Goal: Task Accomplishment & Management: Complete application form

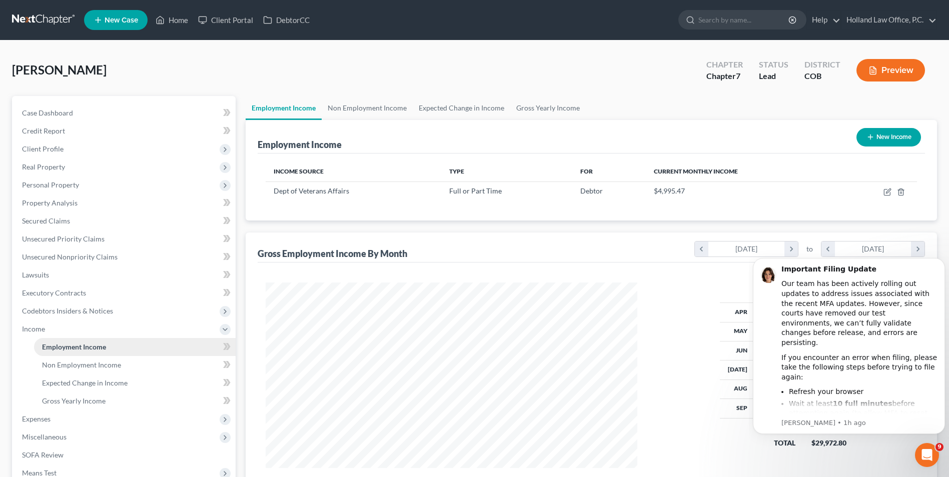
click at [128, 349] on link "Employment Income" at bounding box center [135, 347] width 202 height 18
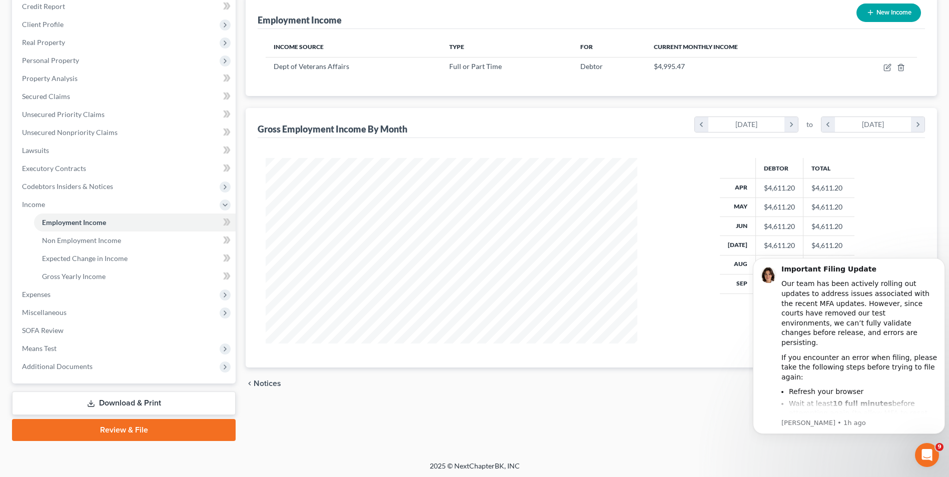
scroll to position [127, 0]
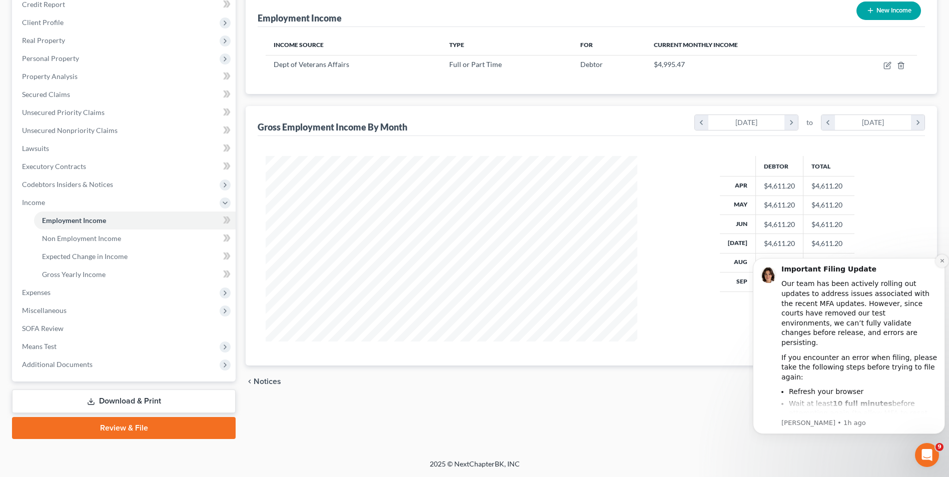
click at [940, 264] on button "Dismiss notification" at bounding box center [941, 261] width 13 height 13
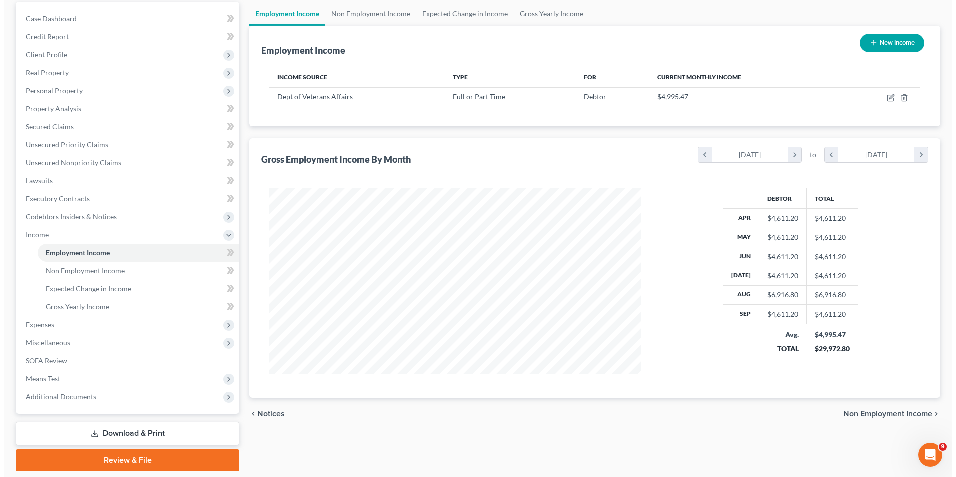
scroll to position [77, 0]
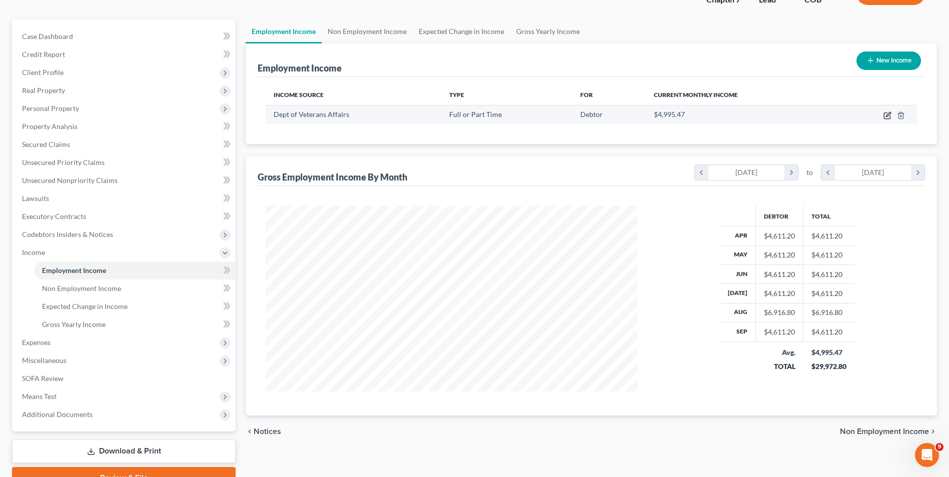
click at [887, 117] on icon "button" at bounding box center [887, 116] width 8 height 8
select select "0"
select select "8"
select select "2"
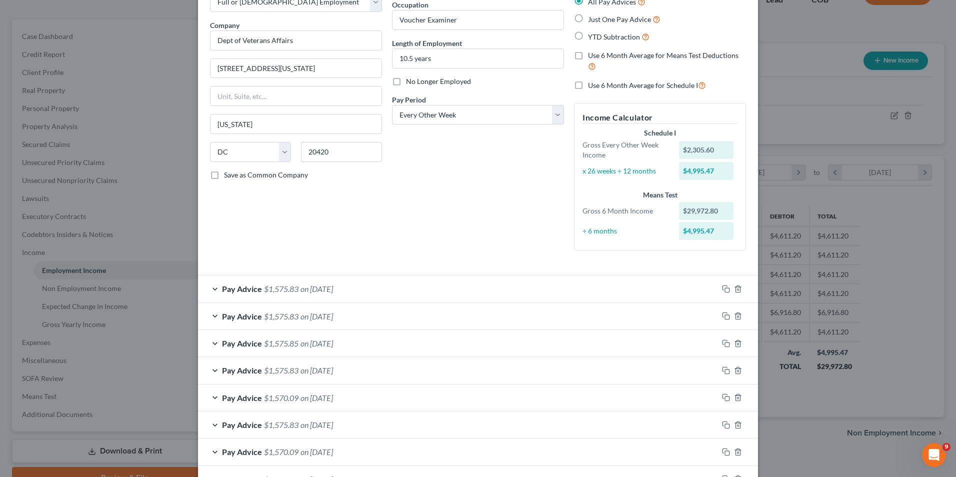
scroll to position [100, 0]
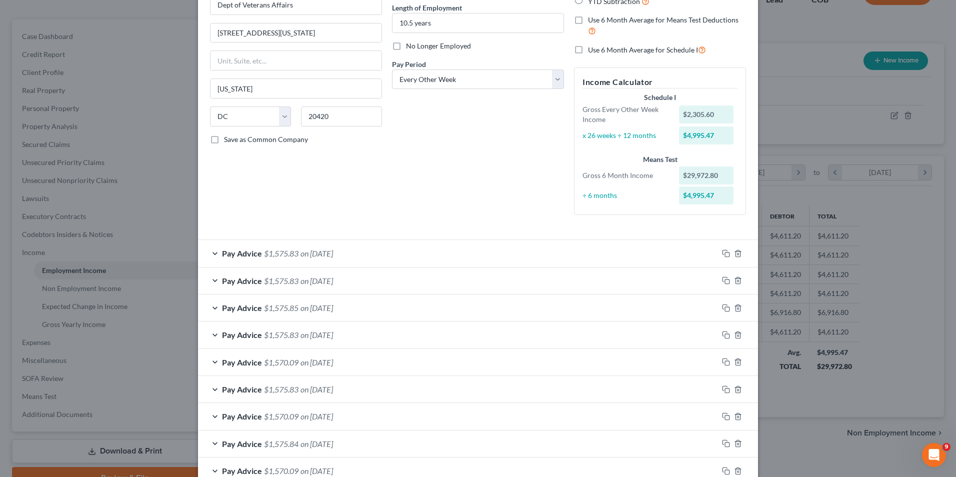
click at [368, 254] on div "Pay Advice $1,575.83 on [DATE]" at bounding box center [458, 253] width 520 height 27
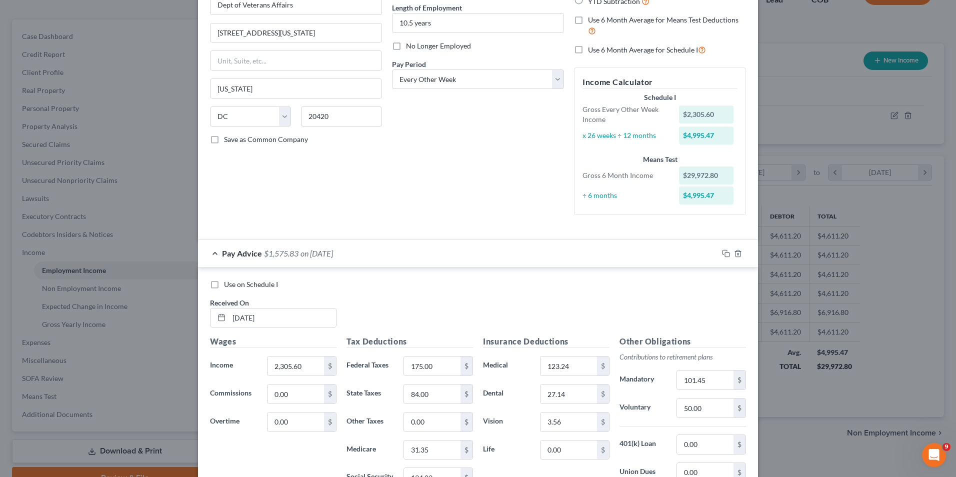
click at [369, 254] on div "Pay Advice $1,575.83 on [DATE]" at bounding box center [458, 253] width 520 height 27
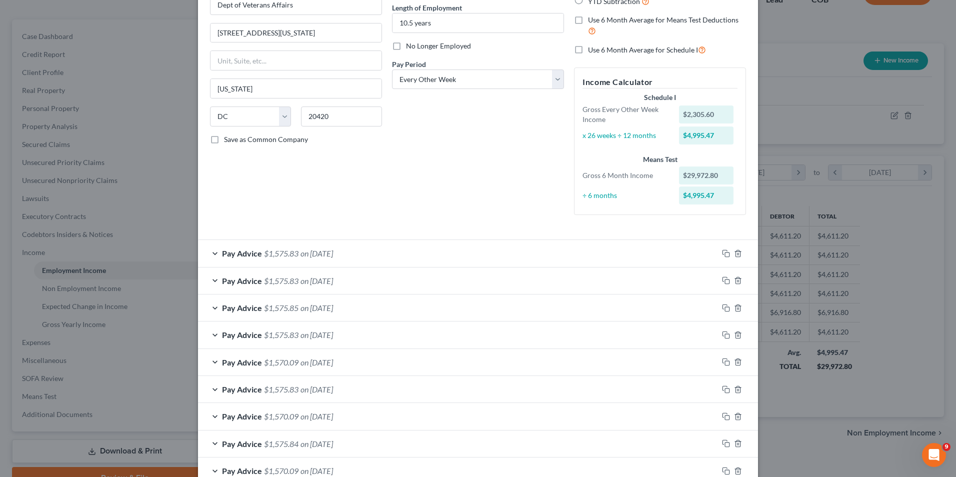
click at [331, 280] on span "on [DATE]" at bounding box center [317, 281] width 33 height 10
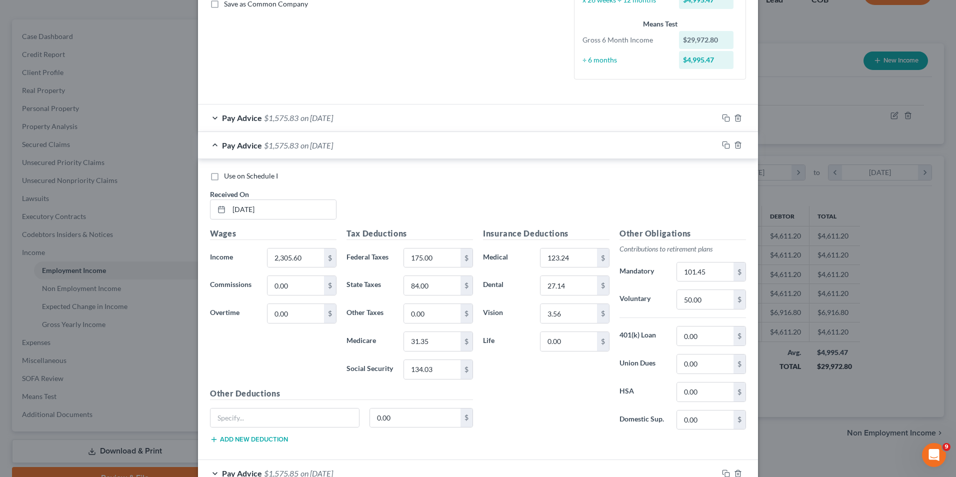
scroll to position [250, 0]
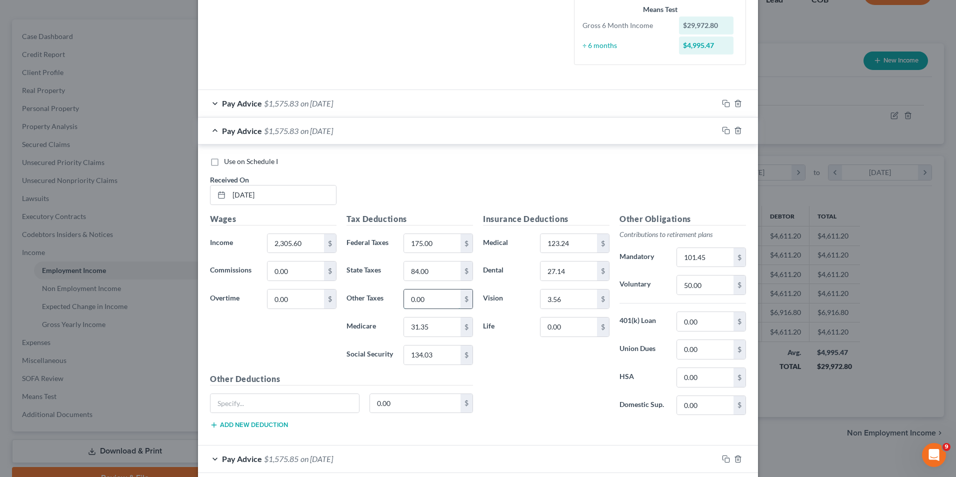
click at [434, 302] on input "0.00" at bounding box center [432, 299] width 57 height 19
drag, startPoint x: 410, startPoint y: 112, endPoint x: 361, endPoint y: 162, distance: 70.4
click at [361, 162] on div "Use on Schedule I" at bounding box center [478, 162] width 536 height 10
click at [432, 293] on input "0.00" at bounding box center [432, 299] width 57 height 19
type input "5.75"
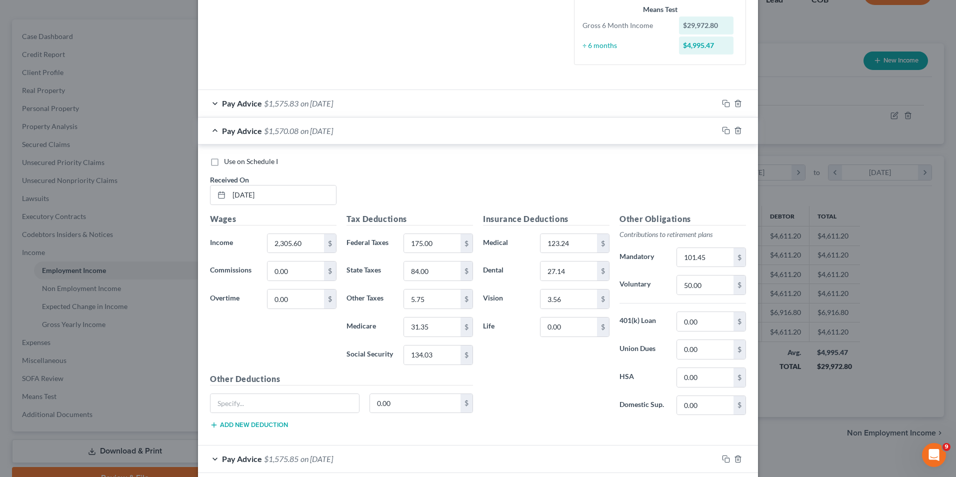
click at [313, 130] on span "on [DATE]" at bounding box center [317, 131] width 33 height 10
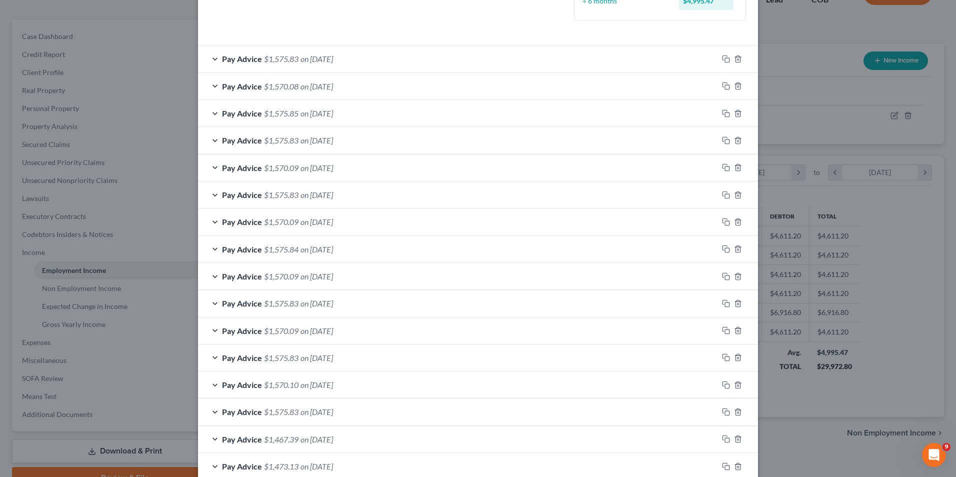
scroll to position [350, 0]
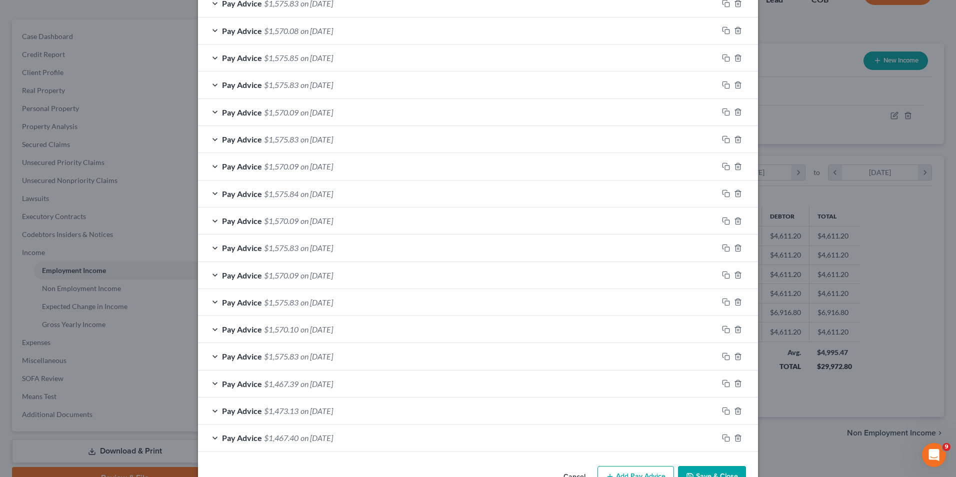
click at [727, 475] on button "Save & Close" at bounding box center [712, 476] width 68 height 21
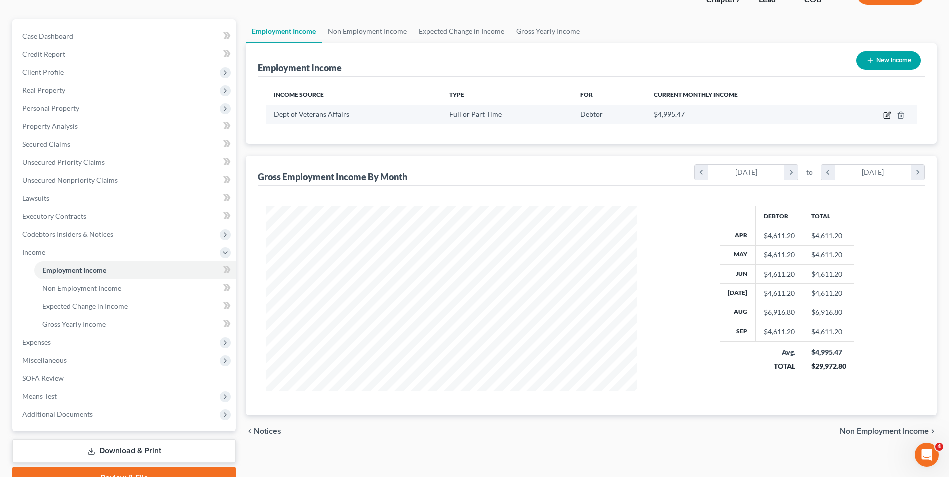
click at [889, 116] on icon "button" at bounding box center [887, 116] width 8 height 8
select select "0"
select select "8"
select select "2"
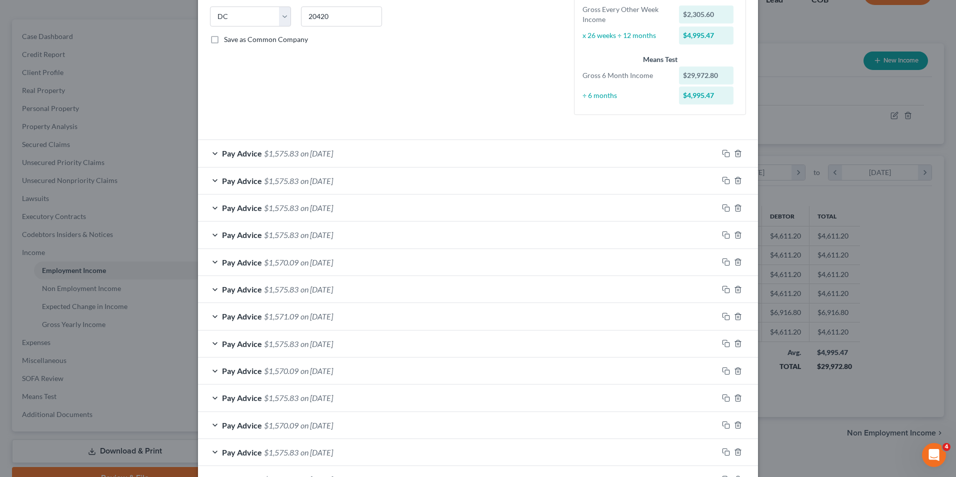
scroll to position [250, 0]
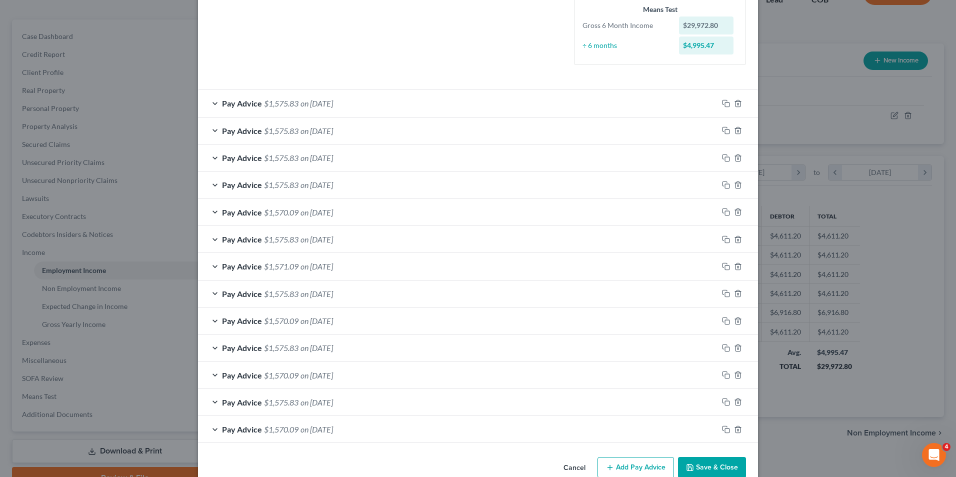
click at [307, 132] on span "on [DATE]" at bounding box center [317, 131] width 33 height 10
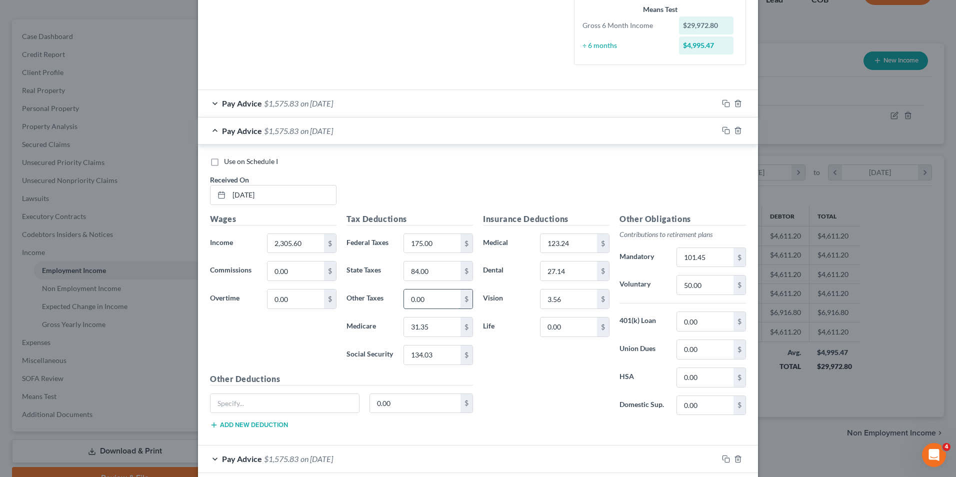
click at [435, 292] on input "0.00" at bounding box center [432, 299] width 57 height 19
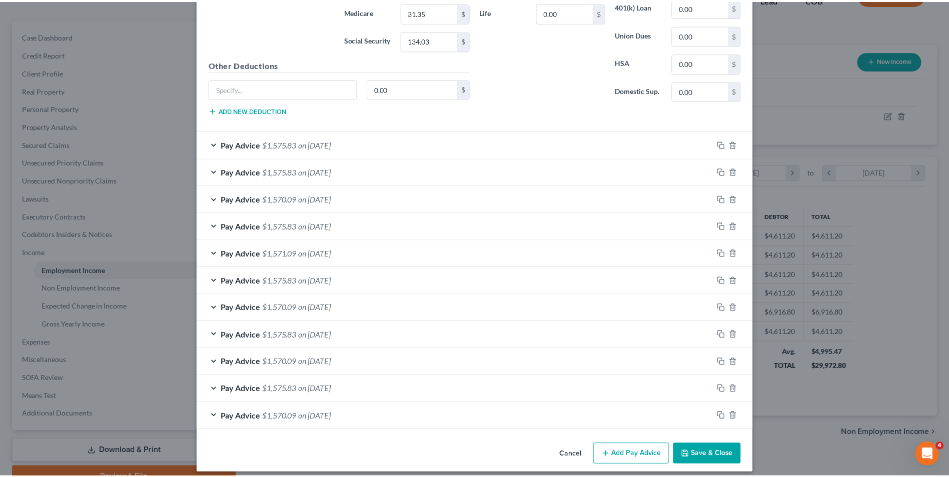
scroll to position [573, 0]
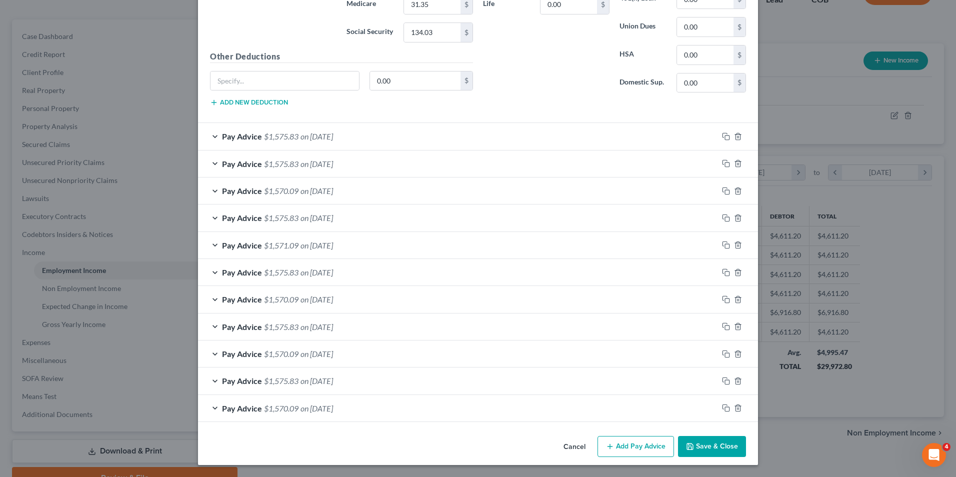
type input "5.75"
click at [711, 453] on button "Save & Close" at bounding box center [712, 446] width 68 height 21
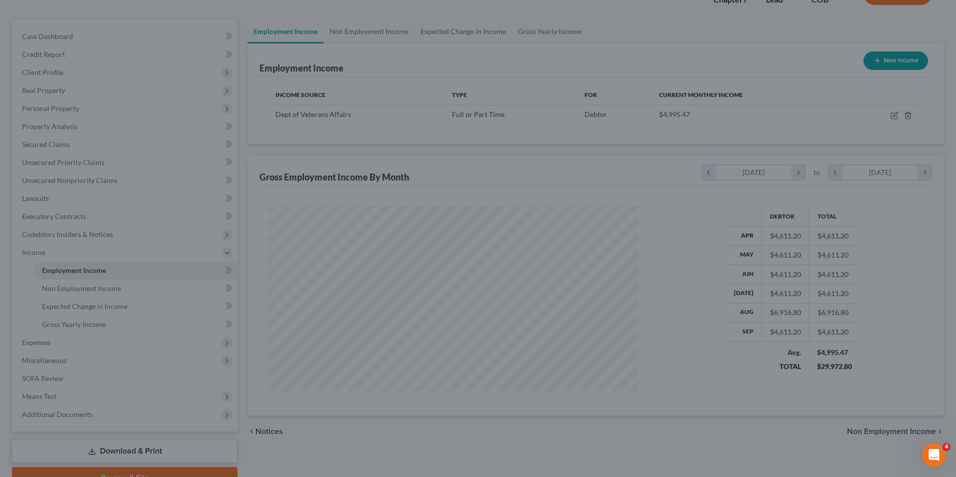
scroll to position [499951, 499745]
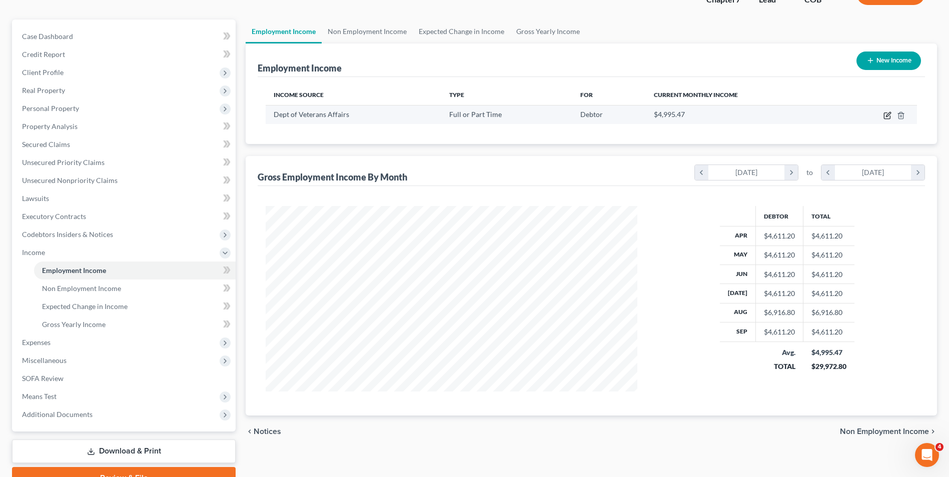
click at [887, 116] on icon "button" at bounding box center [887, 116] width 8 height 8
select select "0"
select select "8"
select select "2"
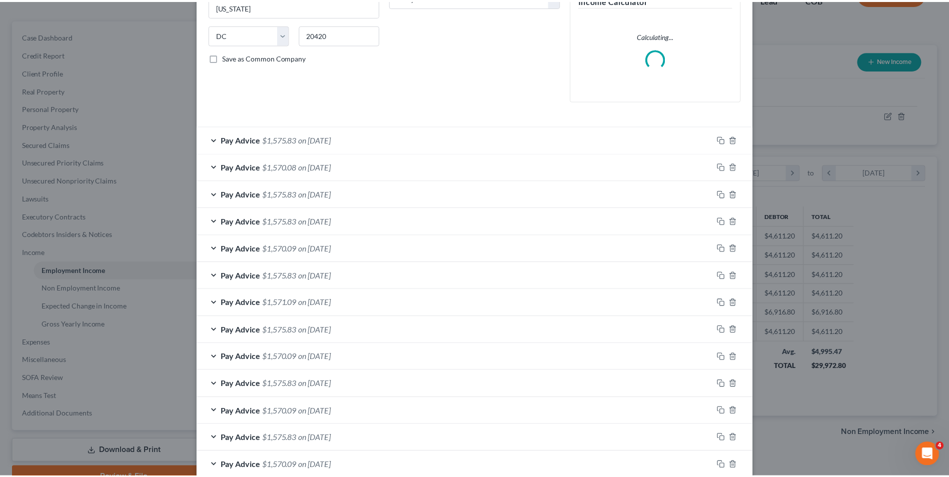
scroll to position [239, 0]
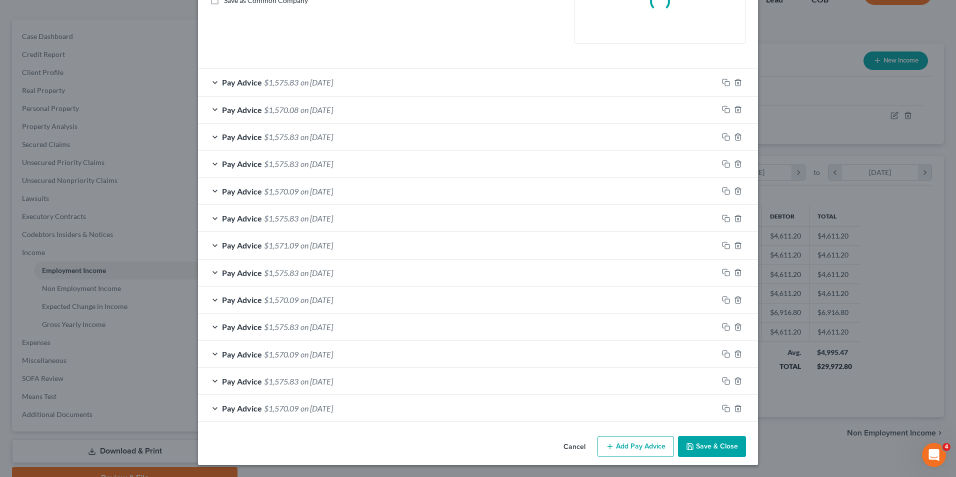
click at [710, 459] on div "Edit Income Source × Employment Type * Select Full or Part Time Employment Self…" at bounding box center [478, 119] width 560 height 692
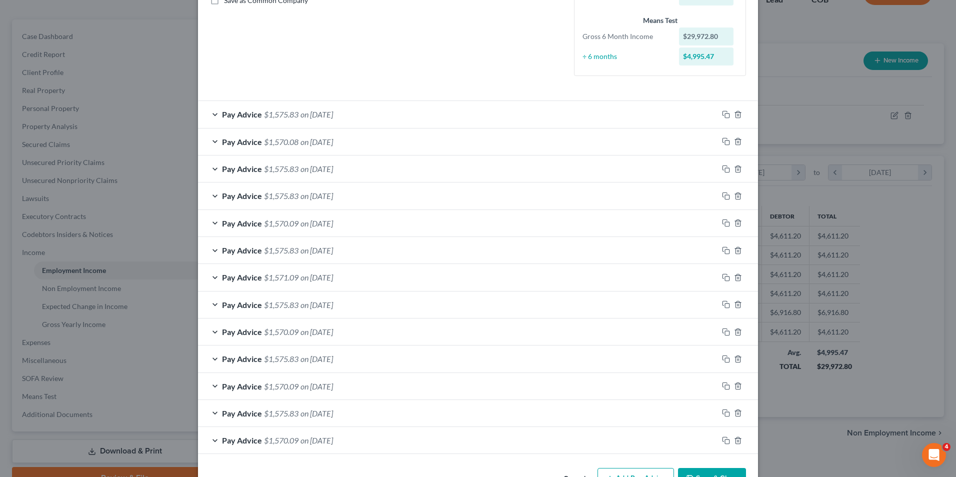
click at [707, 469] on button "Save & Close" at bounding box center [712, 478] width 68 height 21
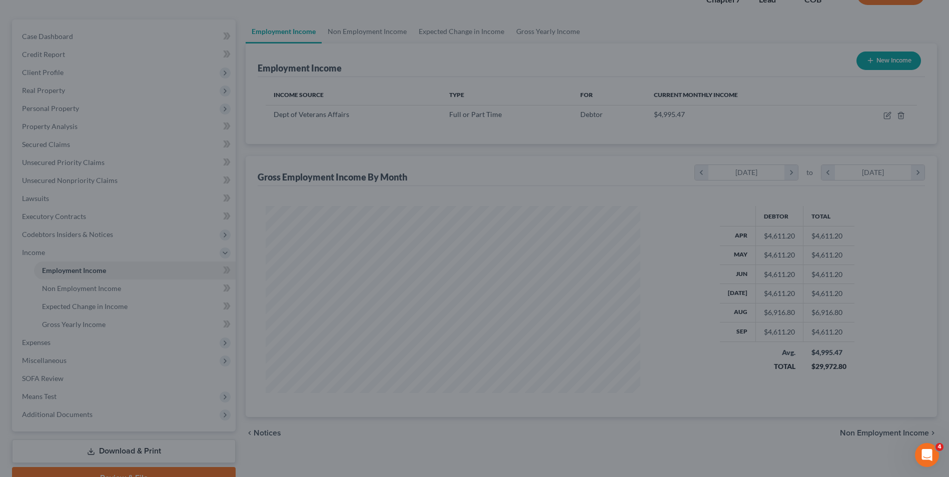
scroll to position [499951, 499745]
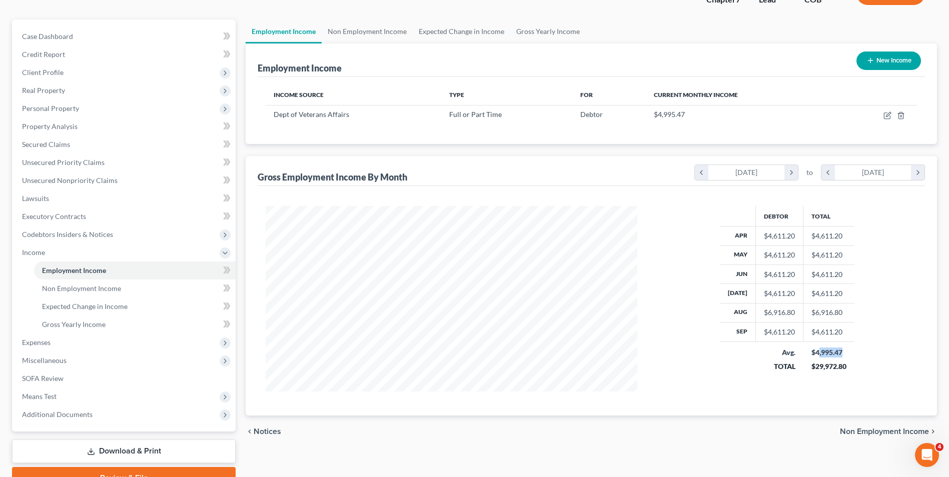
drag, startPoint x: 841, startPoint y: 351, endPoint x: 816, endPoint y: 352, distance: 24.6
click at [816, 352] on div "$4,995.47" at bounding box center [828, 353] width 35 height 10
drag, startPoint x: 816, startPoint y: 352, endPoint x: 782, endPoint y: 360, distance: 35.3
click at [782, 360] on td "Avg. TOTAL" at bounding box center [780, 360] width 48 height 36
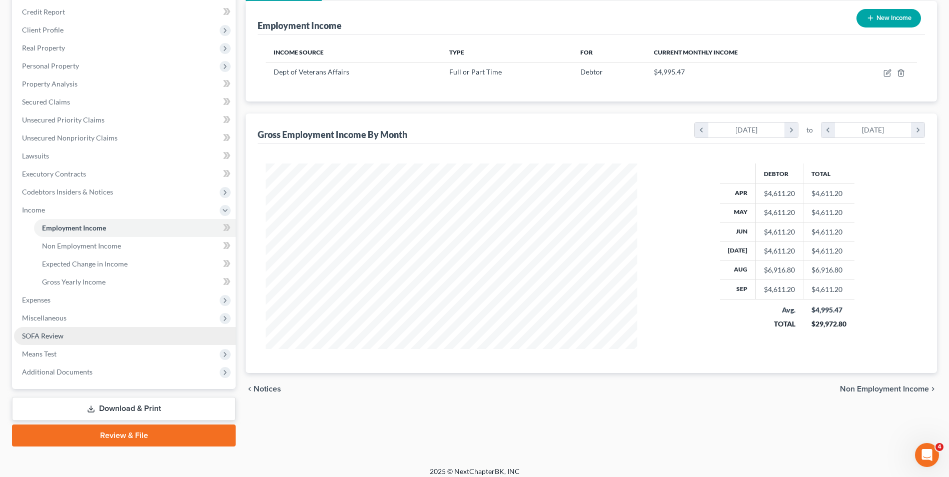
scroll to position [127, 0]
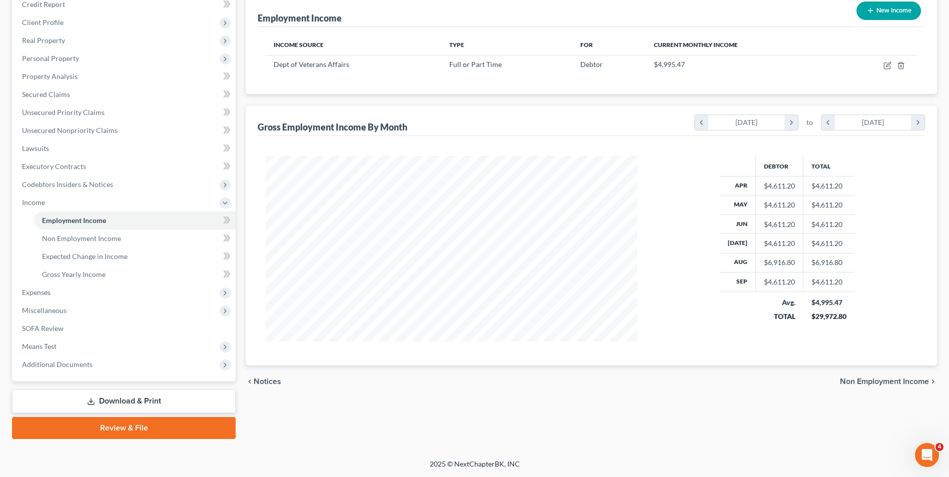
click at [158, 403] on link "Download & Print" at bounding box center [124, 402] width 224 height 24
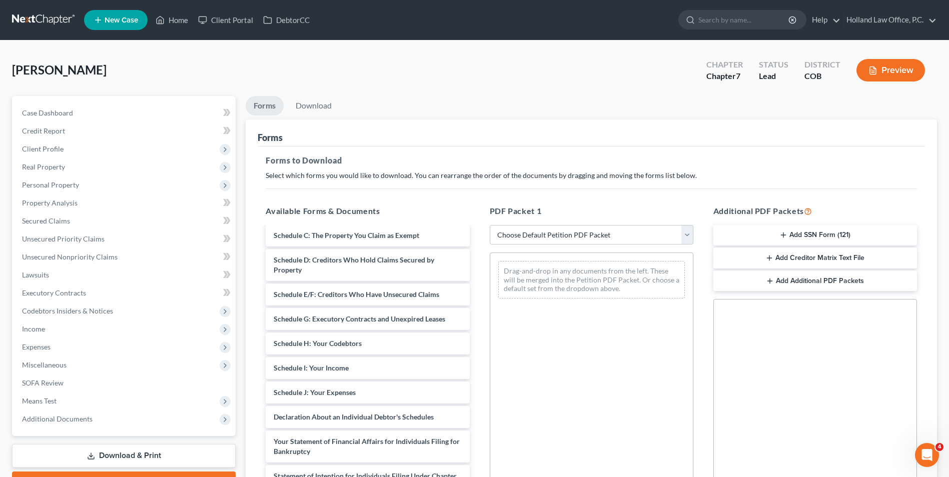
scroll to position [200, 0]
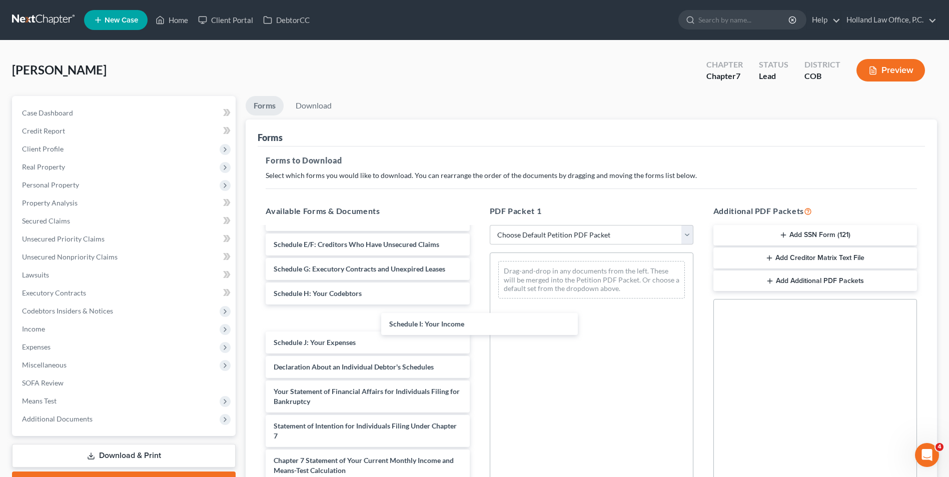
drag, startPoint x: 358, startPoint y: 321, endPoint x: 577, endPoint y: 323, distance: 219.1
click at [477, 330] on div "Schedule I: Your Income 60 Day Paystub-pdf Statement of Social Security Number-…" at bounding box center [368, 309] width 220 height 562
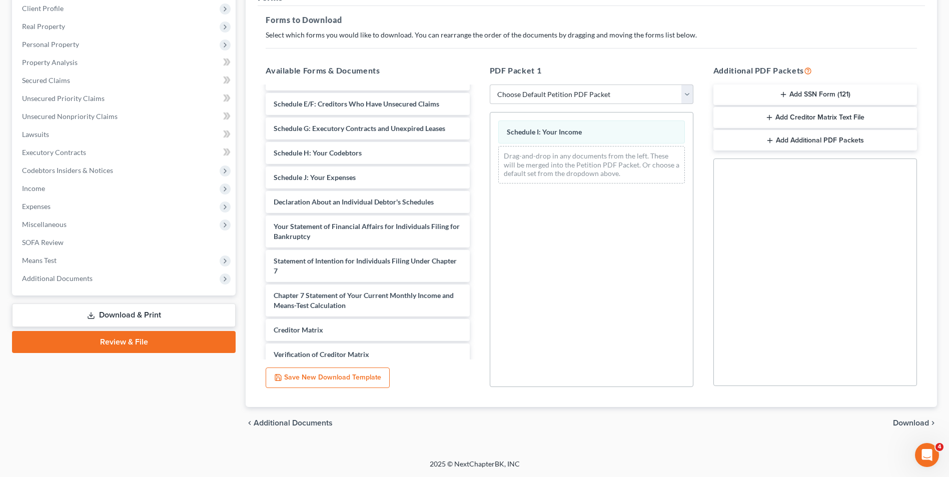
click at [896, 419] on span "Download" at bounding box center [911, 423] width 36 height 8
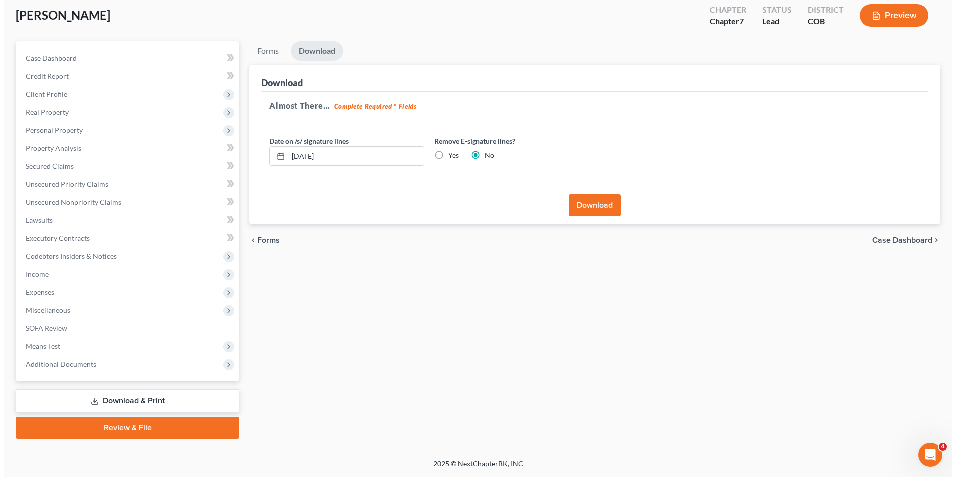
scroll to position [55, 0]
click at [445, 157] on label "Yes" at bounding box center [450, 156] width 11 height 10
click at [449, 157] on input "Yes" at bounding box center [452, 154] width 7 height 7
radio input "true"
radio input "false"
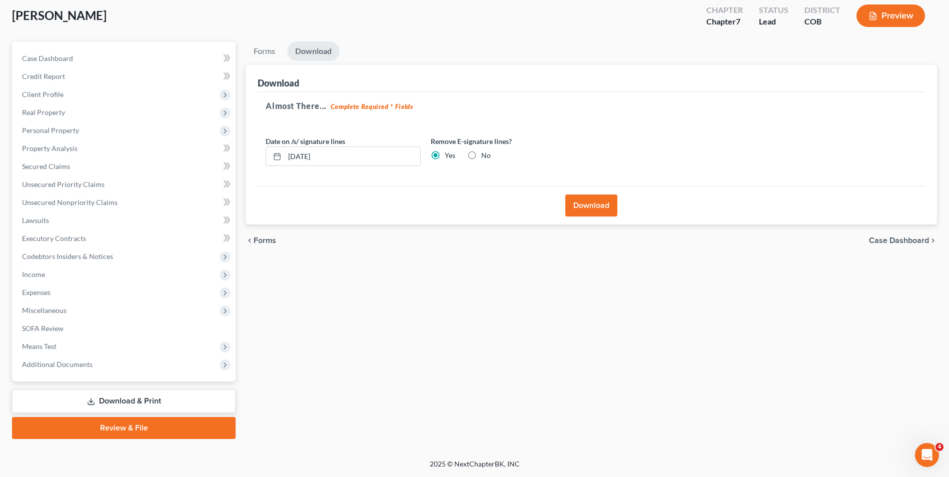
click at [577, 206] on button "Download" at bounding box center [591, 206] width 52 height 22
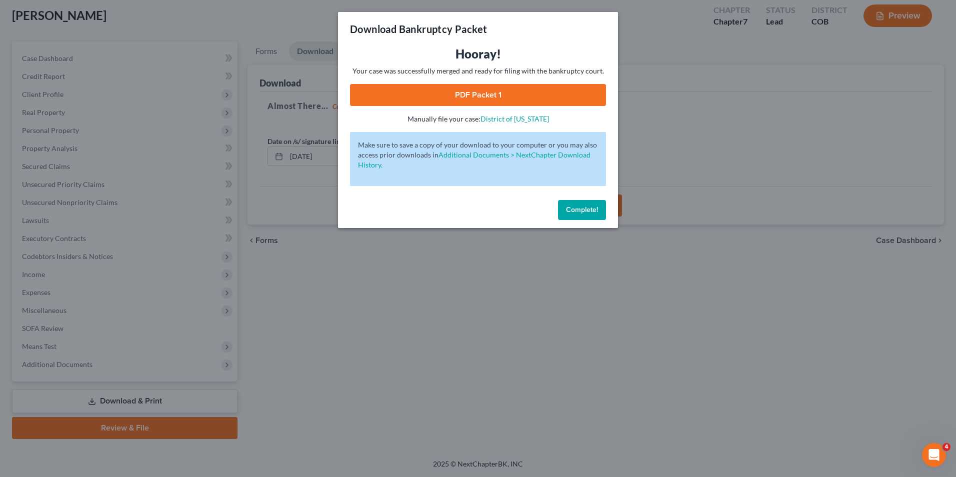
click at [447, 85] on link "PDF Packet 1" at bounding box center [478, 95] width 256 height 22
